Goal: Information Seeking & Learning: Learn about a topic

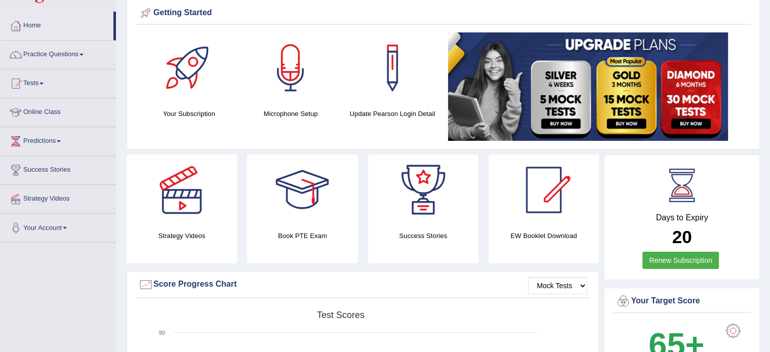
scroll to position [38, 0]
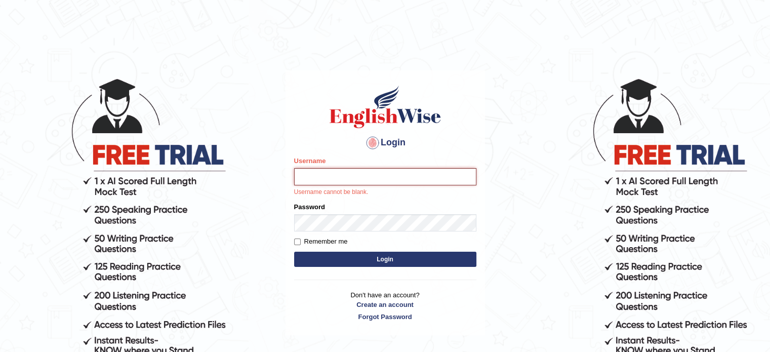
type input "mohand_parramatta"
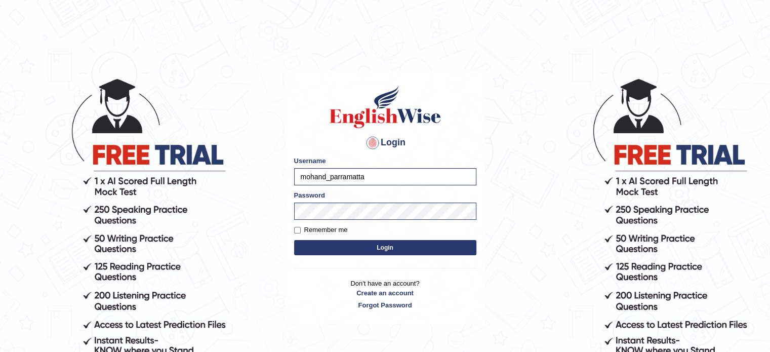
click at [443, 253] on button "Login" at bounding box center [385, 247] width 182 height 15
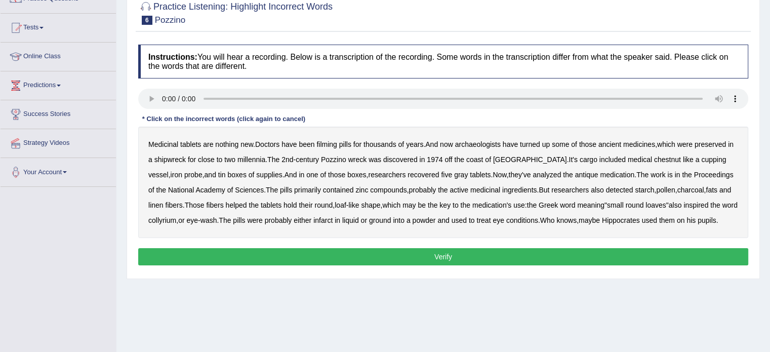
scroll to position [101, 0]
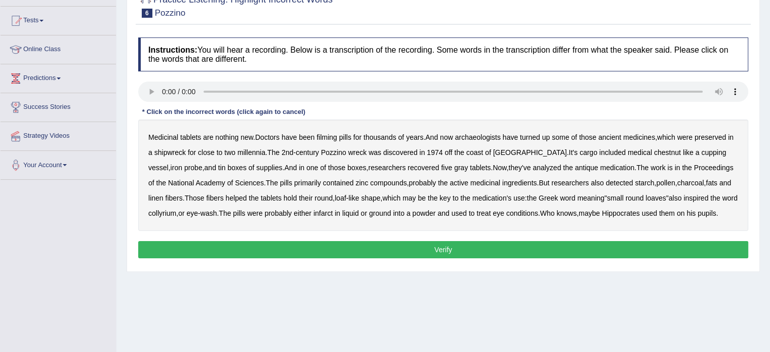
click at [328, 134] on b "filming" at bounding box center [327, 137] width 20 height 8
click at [654, 153] on b "chestnut" at bounding box center [667, 152] width 27 height 8
click at [327, 210] on b "infarct" at bounding box center [323, 213] width 19 height 8
click at [436, 242] on button "Verify" at bounding box center [443, 249] width 610 height 17
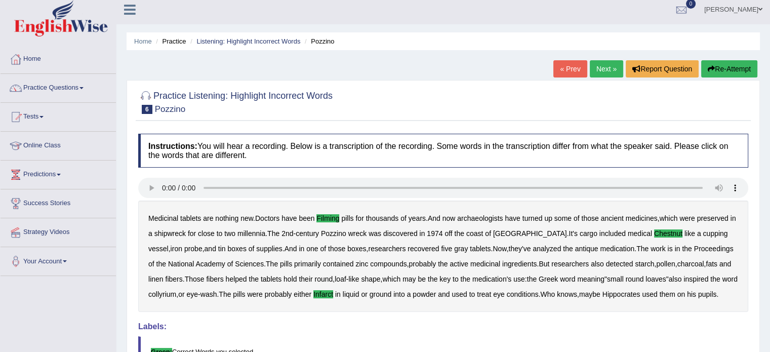
scroll to position [0, 0]
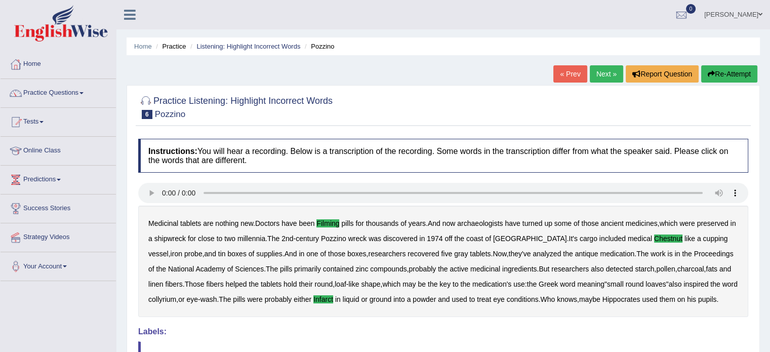
click at [609, 71] on link "Next »" at bounding box center [606, 73] width 33 height 17
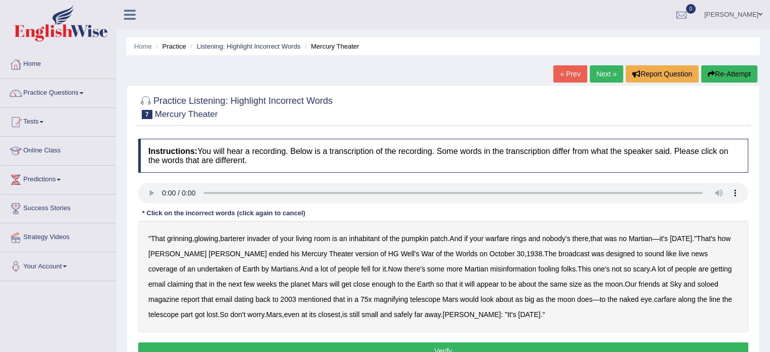
click at [500, 237] on b "warfare" at bounding box center [498, 239] width 24 height 8
click at [697, 284] on b "soloed" at bounding box center [707, 284] width 21 height 8
click at [590, 293] on div "" That grinning , glowing , barterer invader of your living room is an inhabita…" at bounding box center [443, 276] width 610 height 111
click at [654, 297] on b "carfare" at bounding box center [665, 299] width 22 height 8
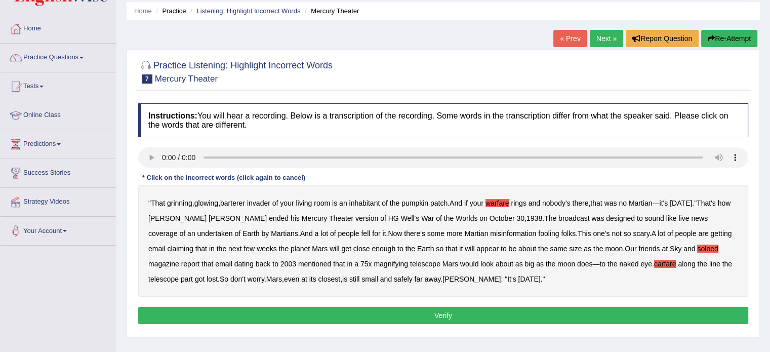
scroll to position [51, 0]
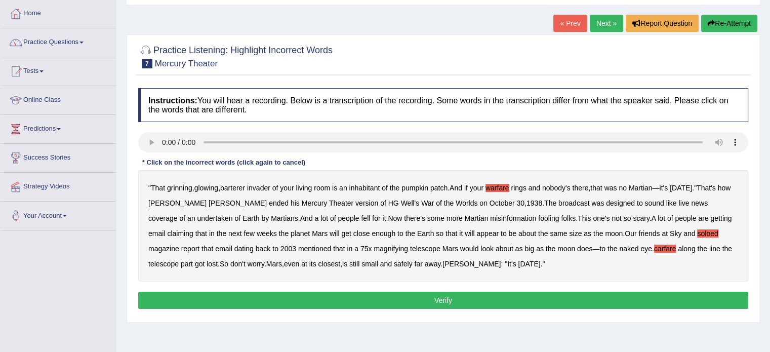
click at [508, 295] on button "Verify" at bounding box center [443, 300] width 610 height 17
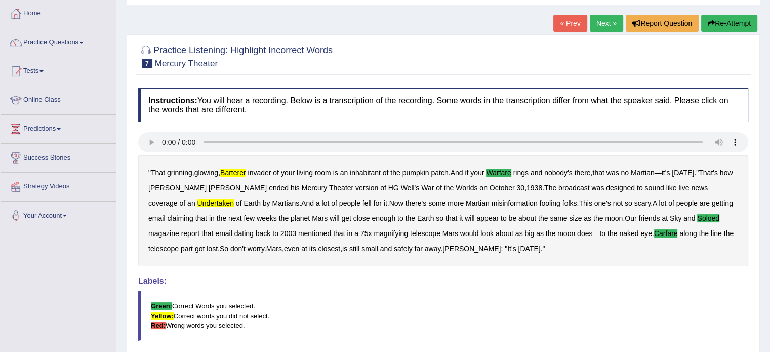
click at [227, 169] on b "barterer" at bounding box center [233, 173] width 26 height 8
click at [234, 199] on b "undertaken" at bounding box center [216, 203] width 36 height 8
click at [611, 23] on link "Next »" at bounding box center [606, 23] width 33 height 17
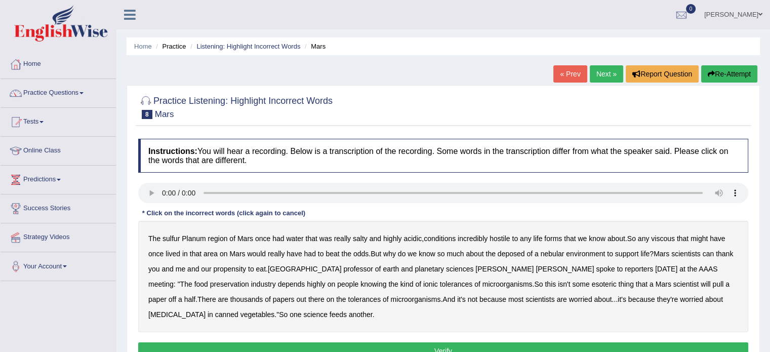
click at [169, 238] on b "sulfur" at bounding box center [171, 239] width 17 height 8
click at [663, 239] on b "viscous" at bounding box center [663, 239] width 24 height 8
click at [511, 252] on b "deposed" at bounding box center [511, 254] width 27 height 8
click at [557, 252] on b "nebular" at bounding box center [553, 254] width 24 height 8
click at [504, 253] on b "deposed" at bounding box center [511, 254] width 27 height 8
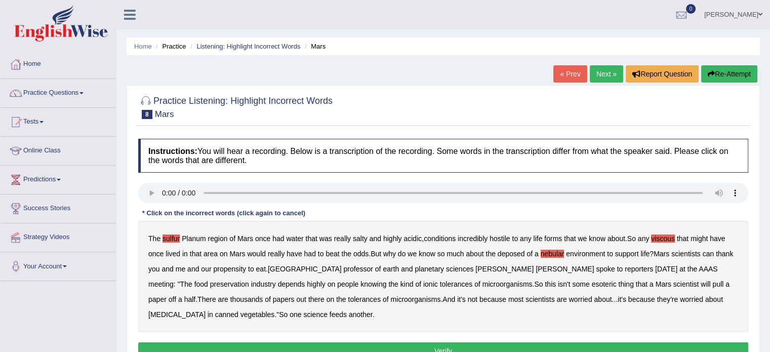
click at [196, 295] on b "half" at bounding box center [190, 299] width 12 height 8
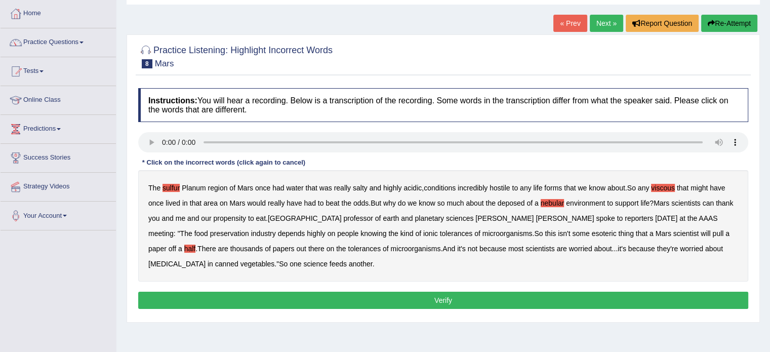
click at [248, 294] on button "Verify" at bounding box center [443, 300] width 610 height 17
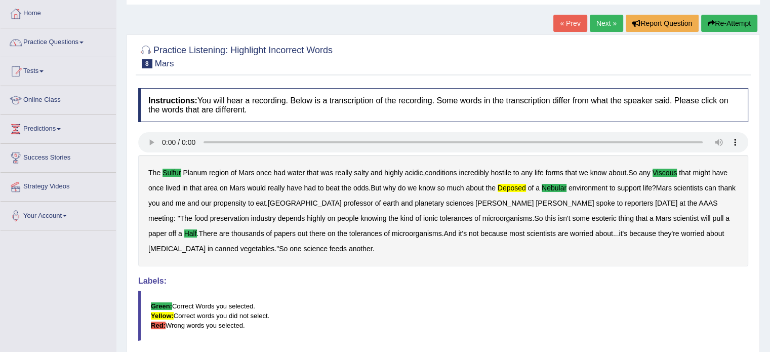
click at [512, 186] on b "deposed" at bounding box center [512, 188] width 28 height 8
click at [555, 186] on b "nebular" at bounding box center [554, 188] width 25 height 8
click at [555, 187] on b "nebular" at bounding box center [554, 188] width 25 height 8
click at [608, 26] on link "Next »" at bounding box center [606, 23] width 33 height 17
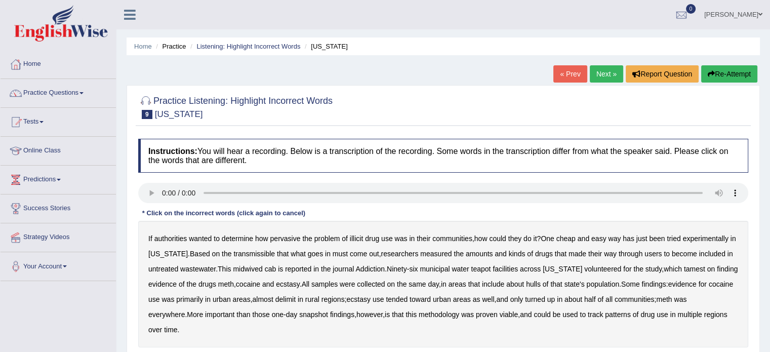
click at [253, 259] on div "If authorities wanted to determine how pervasive the problem of illicit drug us…" at bounding box center [443, 284] width 610 height 127
click at [252, 256] on b "transmissible" at bounding box center [254, 254] width 42 height 8
click at [246, 268] on b "midwived" at bounding box center [247, 269] width 29 height 8
click at [438, 267] on b "municipal" at bounding box center [435, 269] width 30 height 8
click at [539, 280] on b "hulls" at bounding box center [533, 284] width 15 height 8
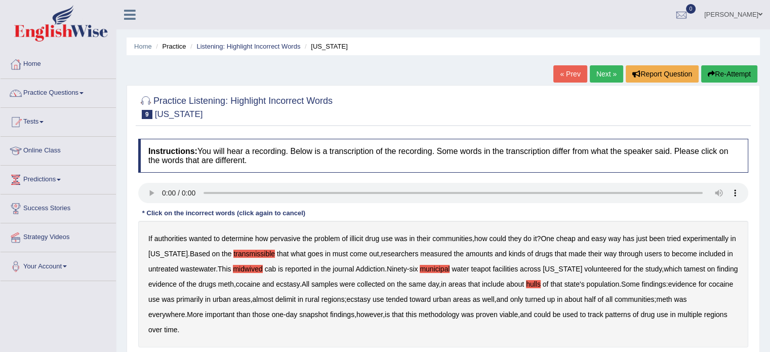
click at [296, 295] on b "delimit" at bounding box center [286, 299] width 20 height 8
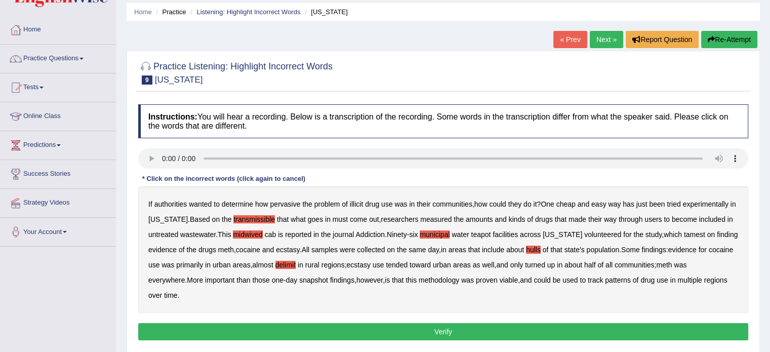
scroll to position [51, 0]
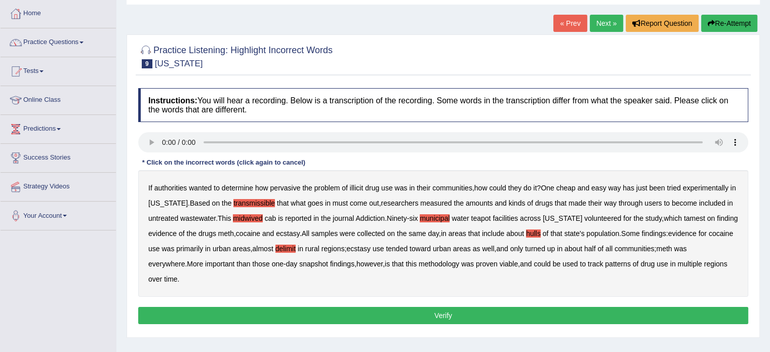
click at [397, 303] on div "Instructions: You will hear a recording. Below is a transcription of the record…" at bounding box center [443, 207] width 615 height 249
click at [396, 310] on button "Verify" at bounding box center [443, 315] width 610 height 17
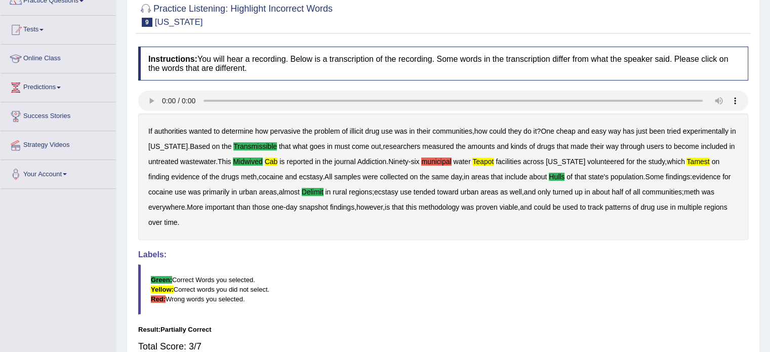
scroll to position [152, 0]
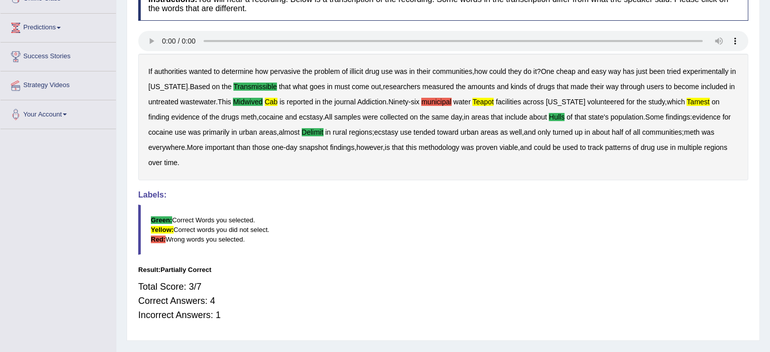
click at [274, 101] on b "cab" at bounding box center [271, 102] width 13 height 8
click at [447, 98] on b "municipal" at bounding box center [436, 102] width 30 height 8
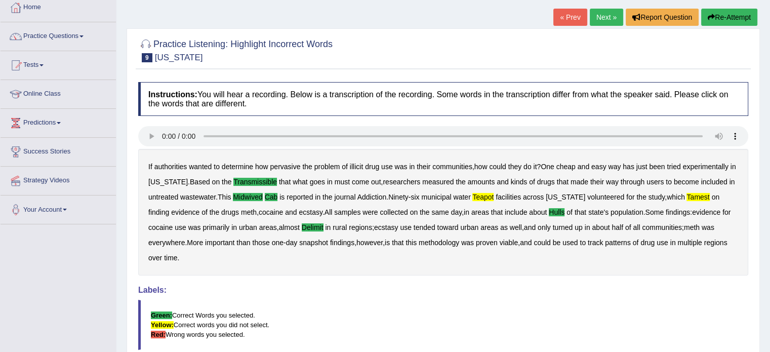
scroll to position [51, 0]
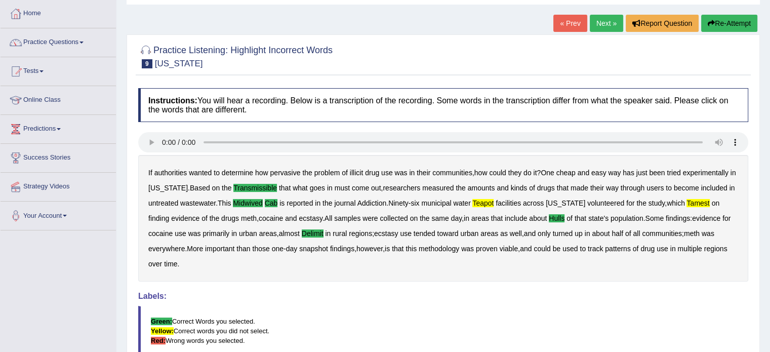
click at [616, 20] on link "Next »" at bounding box center [606, 23] width 33 height 17
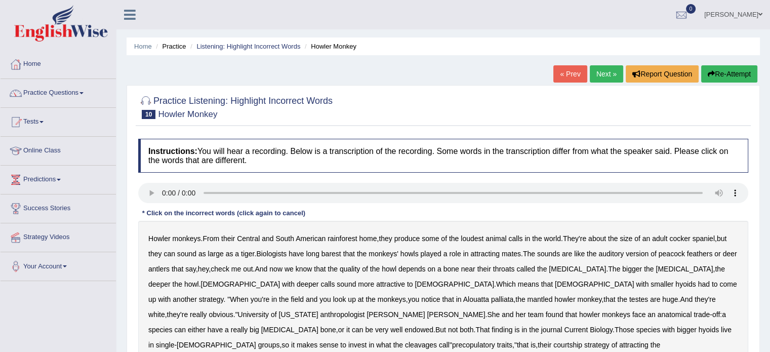
click at [330, 251] on b "barest" at bounding box center [332, 254] width 20 height 8
click at [437, 341] on b "cleavages" at bounding box center [421, 345] width 32 height 8
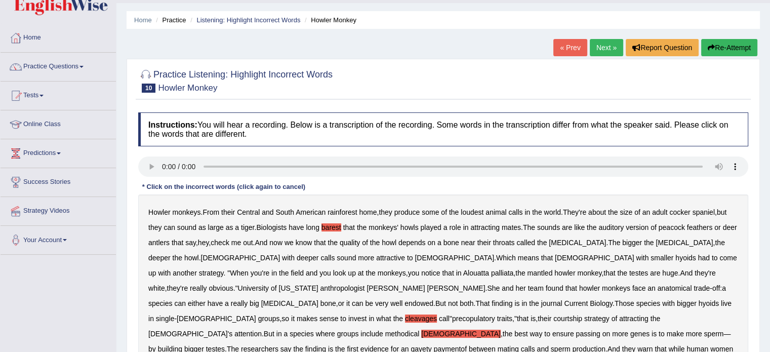
scroll to position [51, 0]
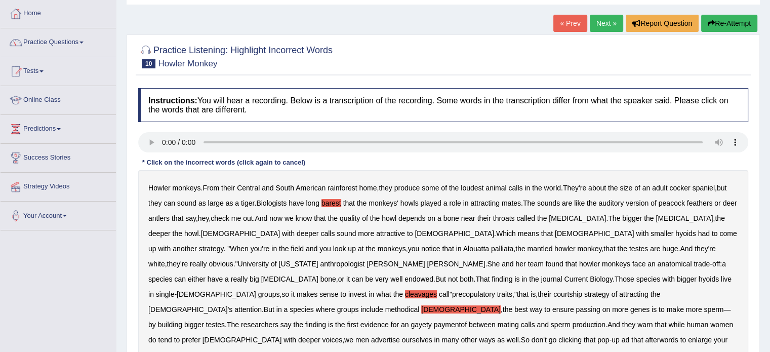
click at [432, 321] on b "gayety" at bounding box center [421, 325] width 21 height 8
click at [461, 321] on b "paymentof" at bounding box center [450, 325] width 33 height 8
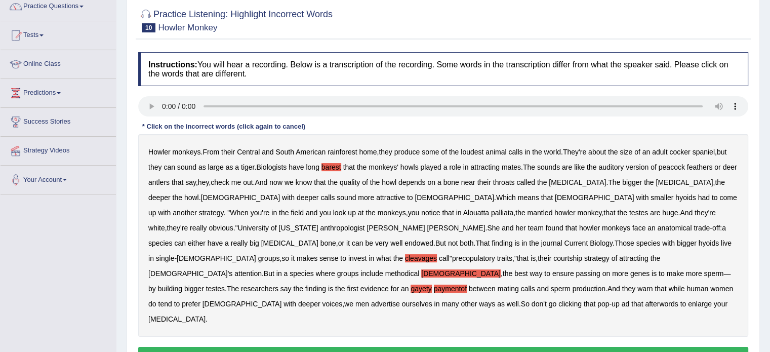
scroll to position [101, 0]
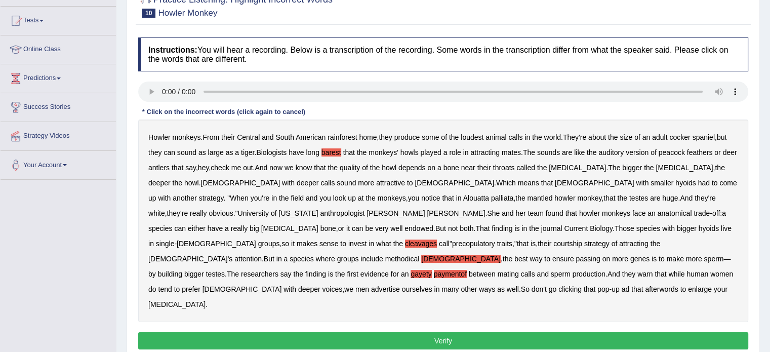
click at [502, 332] on button "Verify" at bounding box center [443, 340] width 610 height 17
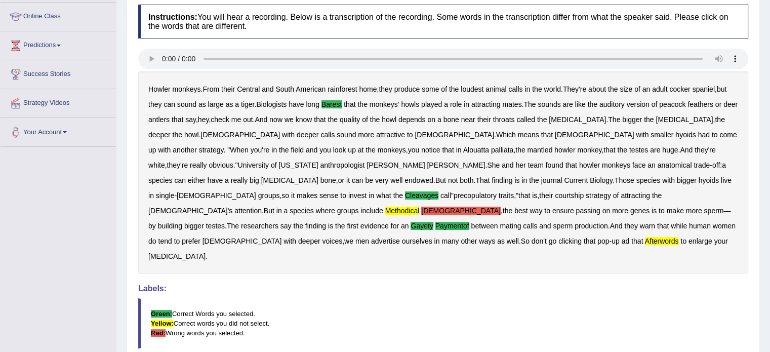
scroll to position [117, 0]
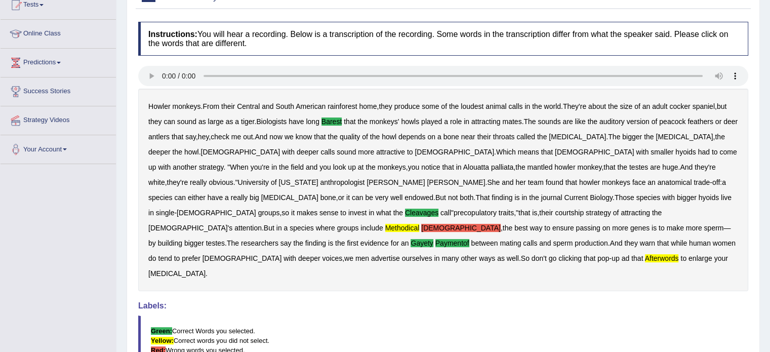
click at [645, 254] on b "afterwords" at bounding box center [662, 258] width 34 height 8
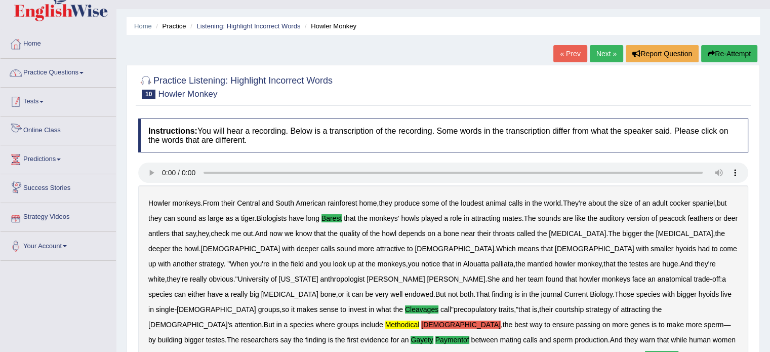
scroll to position [16, 0]
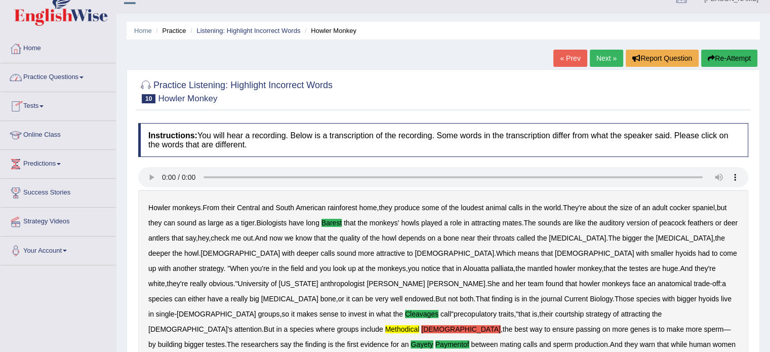
click at [614, 60] on link "Next »" at bounding box center [606, 58] width 33 height 17
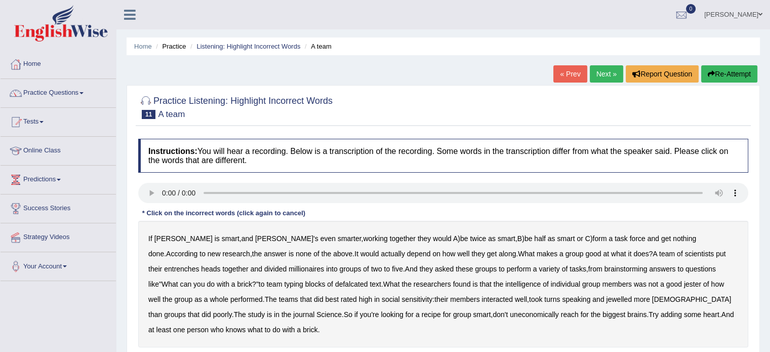
click at [199, 265] on b "entrenches" at bounding box center [181, 269] width 35 height 8
click at [289, 265] on b "millionaires" at bounding box center [306, 269] width 35 height 8
click at [335, 281] on b "defalcated" at bounding box center [351, 284] width 33 height 8
click at [684, 283] on b "jester" at bounding box center [692, 284] width 17 height 8
click at [606, 296] on b "jewelled" at bounding box center [619, 299] width 26 height 8
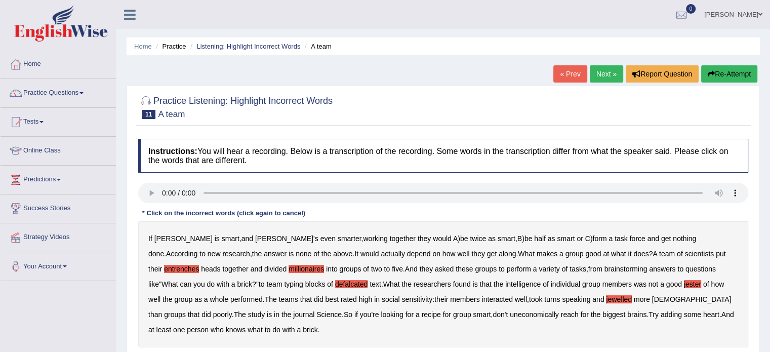
click at [510, 312] on b "uneconomically" at bounding box center [534, 314] width 49 height 8
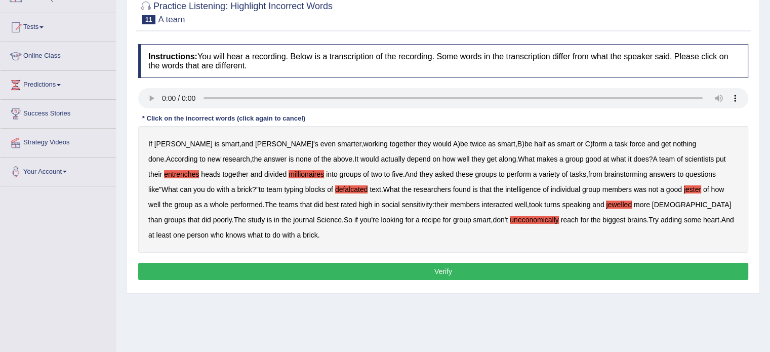
scroll to position [101, 0]
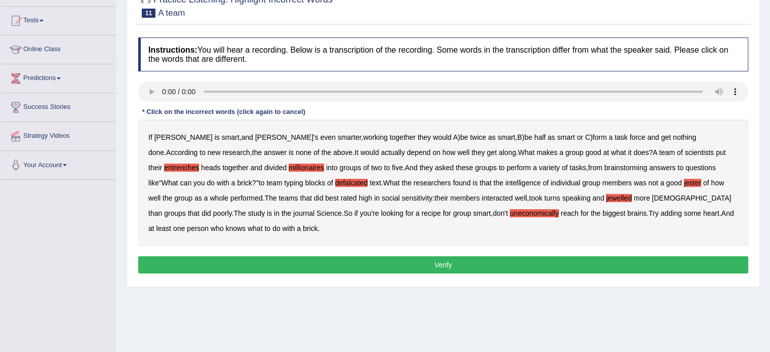
click at [375, 272] on button "Verify" at bounding box center [443, 264] width 610 height 17
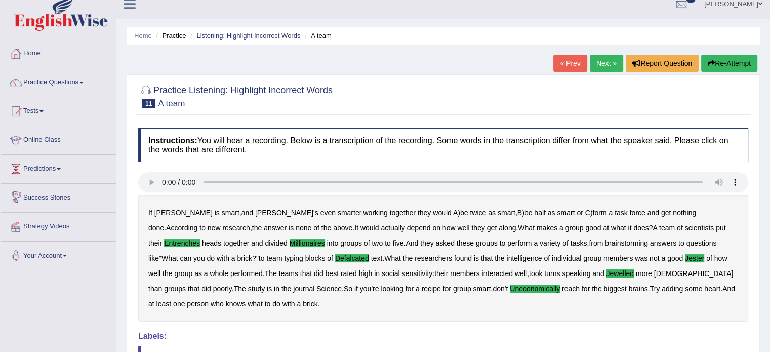
scroll to position [0, 0]
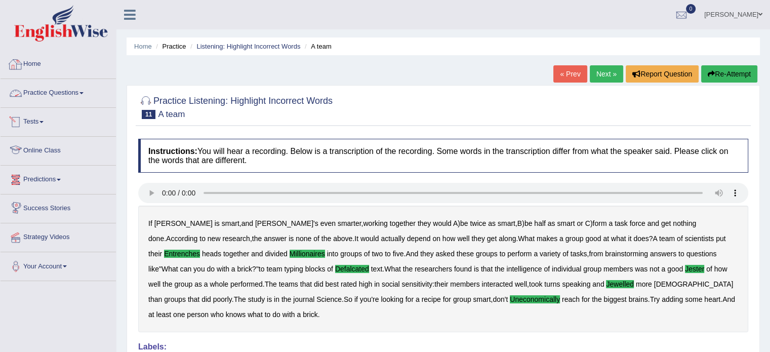
click at [63, 95] on link "Practice Questions" at bounding box center [58, 91] width 115 height 25
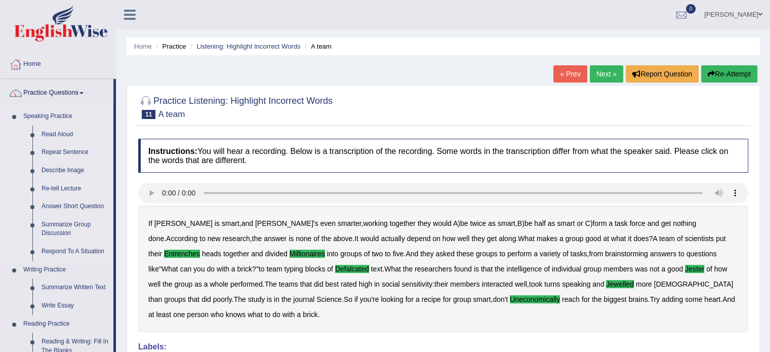
click at [63, 184] on link "Re-tell Lecture" at bounding box center [75, 189] width 76 height 18
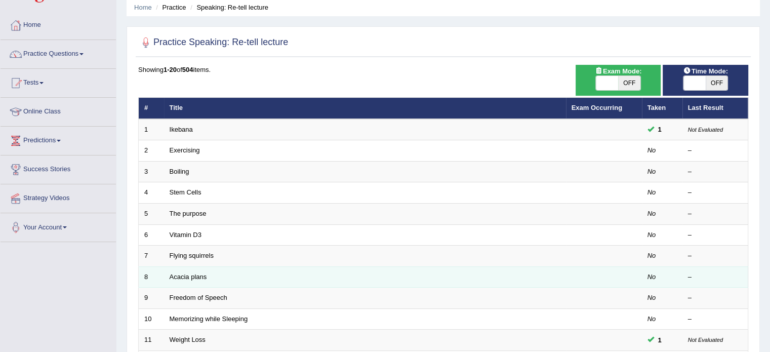
scroll to position [101, 0]
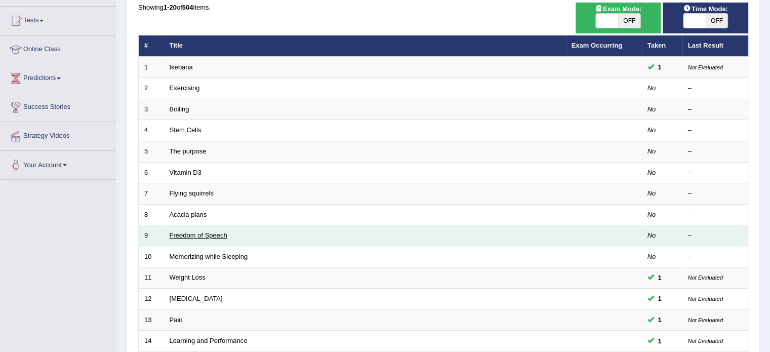
click at [194, 236] on link "Freedom of Speech" at bounding box center [199, 235] width 58 height 8
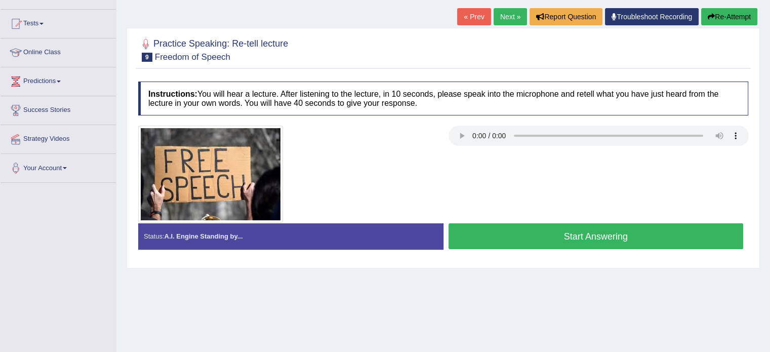
scroll to position [101, 0]
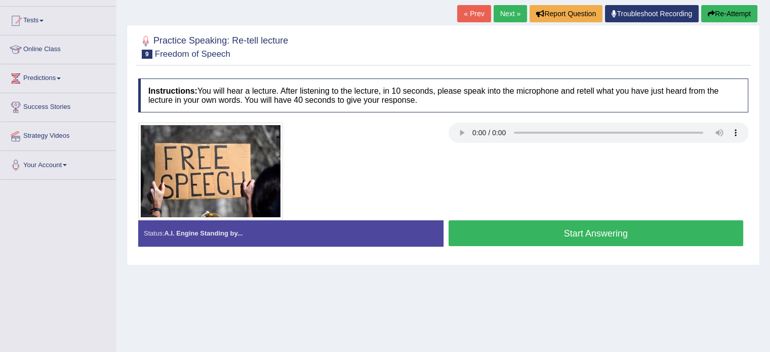
click at [224, 257] on div "Instructions: You will hear a lecture. After listening to the lecture, in 10 se…" at bounding box center [443, 166] width 615 height 186
